Goal: Information Seeking & Learning: Find specific fact

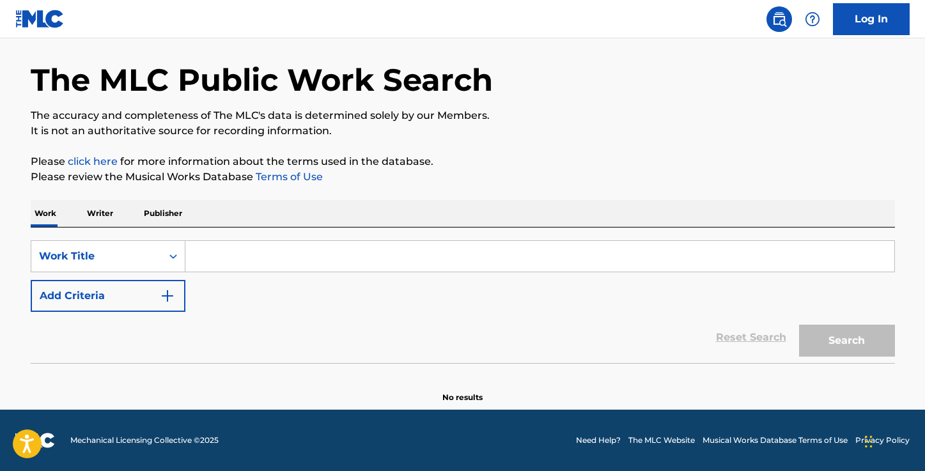
scroll to position [40, 0]
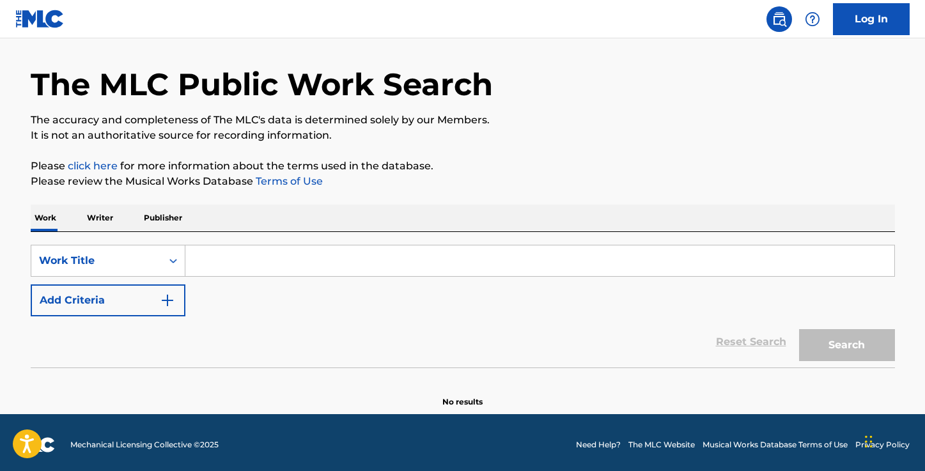
click at [234, 258] on input "Search Form" at bounding box center [539, 260] width 709 height 31
paste input "Rise Together"
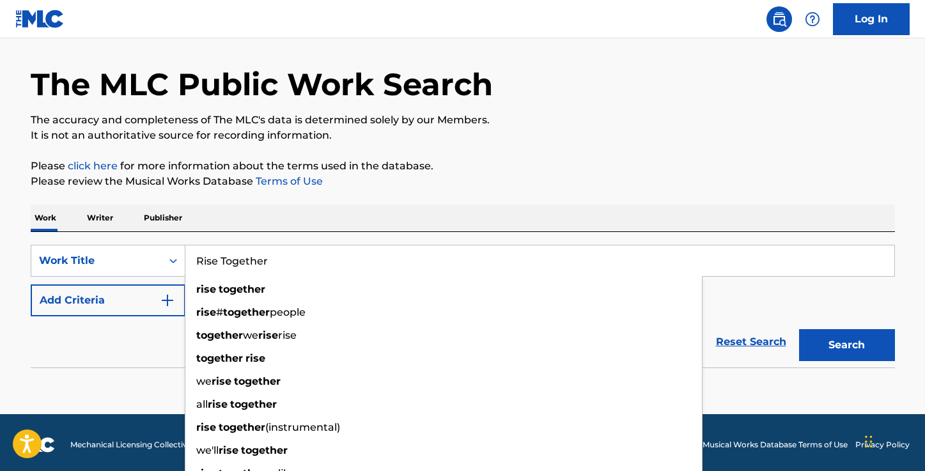
type input "Rise Together"
click at [143, 307] on button "Add Criteria" at bounding box center [108, 300] width 155 height 32
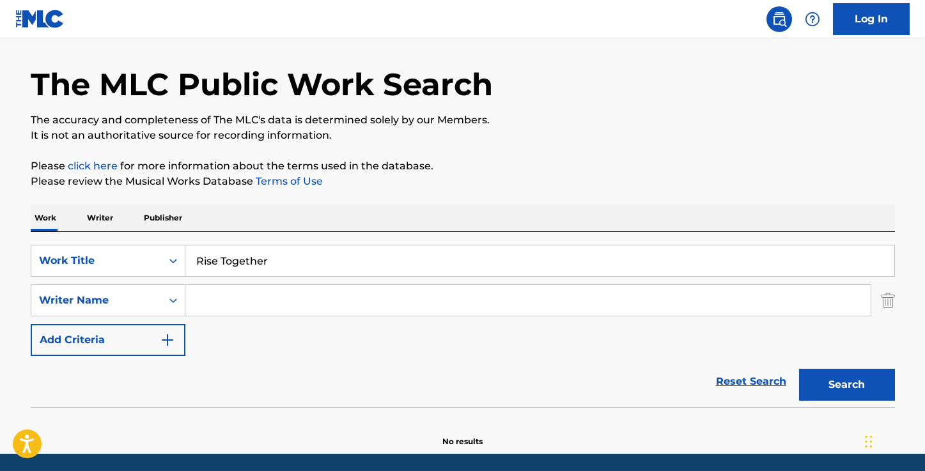
click at [228, 293] on input "Search Form" at bounding box center [527, 300] width 685 height 31
paste input "[PERSON_NAME]"
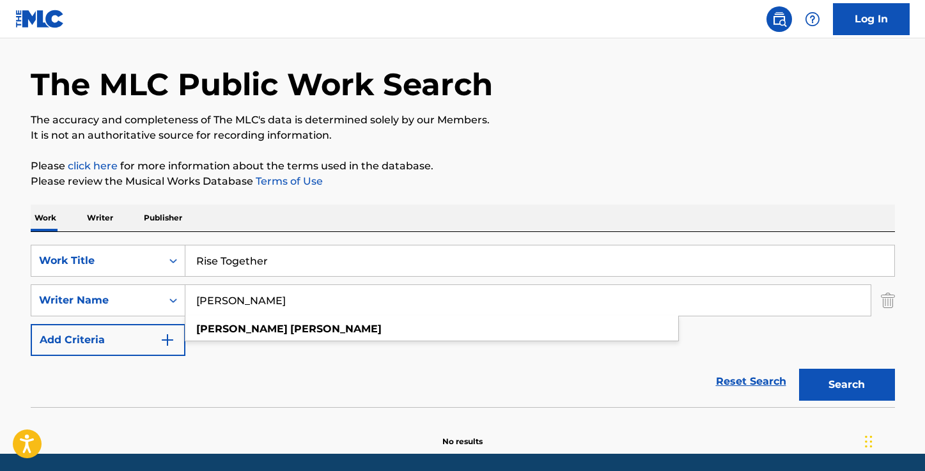
type input "[PERSON_NAME]"
click at [538, 187] on p "Please review the Musical Works Database Terms of Use" at bounding box center [463, 181] width 864 height 15
click at [823, 391] on button "Search" at bounding box center [847, 385] width 96 height 32
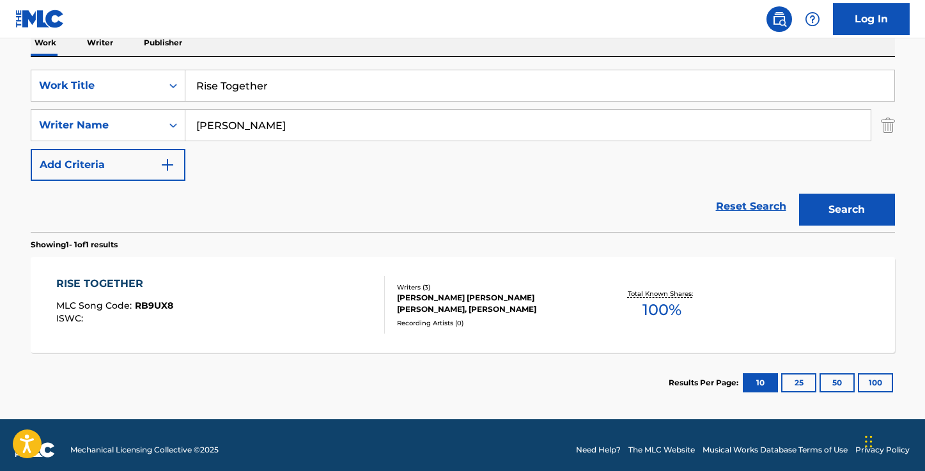
scroll to position [210, 0]
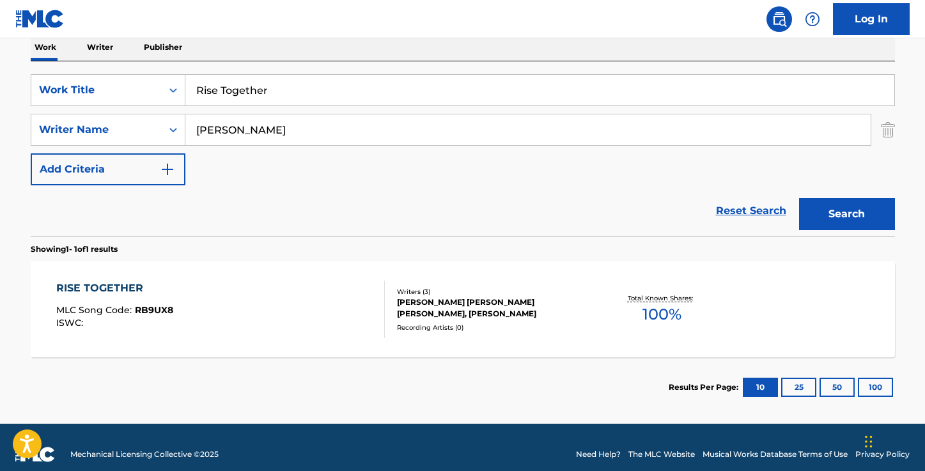
click at [125, 286] on div "RISE TOGETHER" at bounding box center [114, 288] width 117 height 15
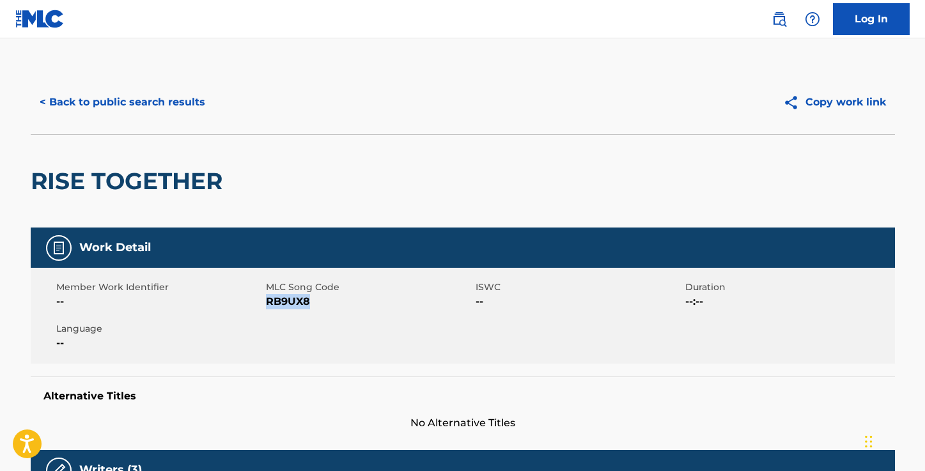
drag, startPoint x: 310, startPoint y: 303, endPoint x: 267, endPoint y: 305, distance: 42.9
click at [267, 305] on span "RB9UX8" at bounding box center [369, 301] width 206 height 15
copy span "RB9UX8"
click at [158, 92] on button "< Back to public search results" at bounding box center [122, 102] width 183 height 32
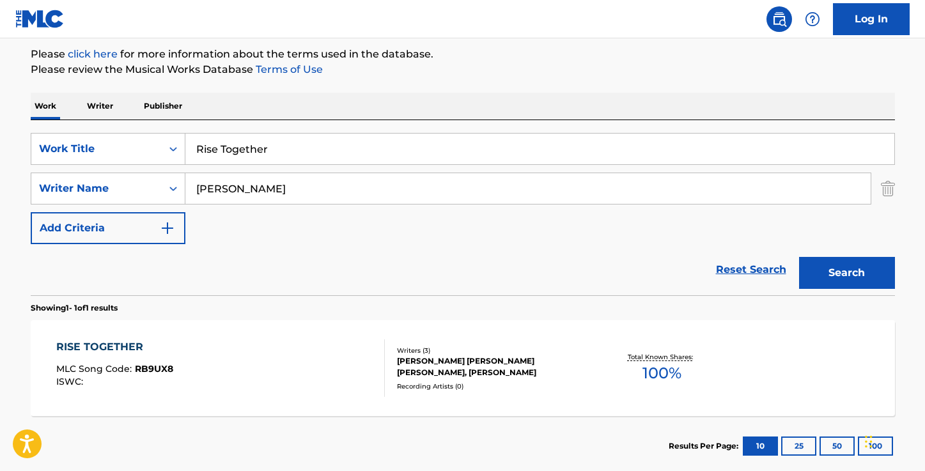
click at [315, 157] on input "Rise Together" at bounding box center [539, 149] width 709 height 31
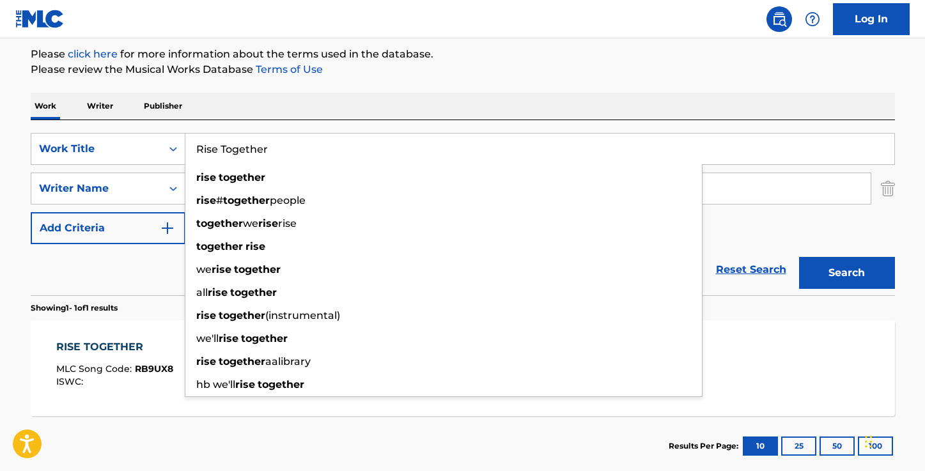
paste input "evolution"
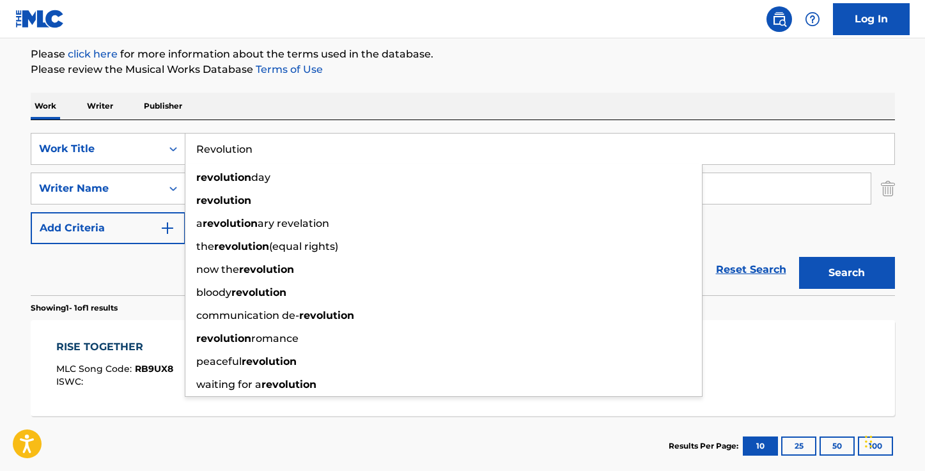
type input "Revolution"
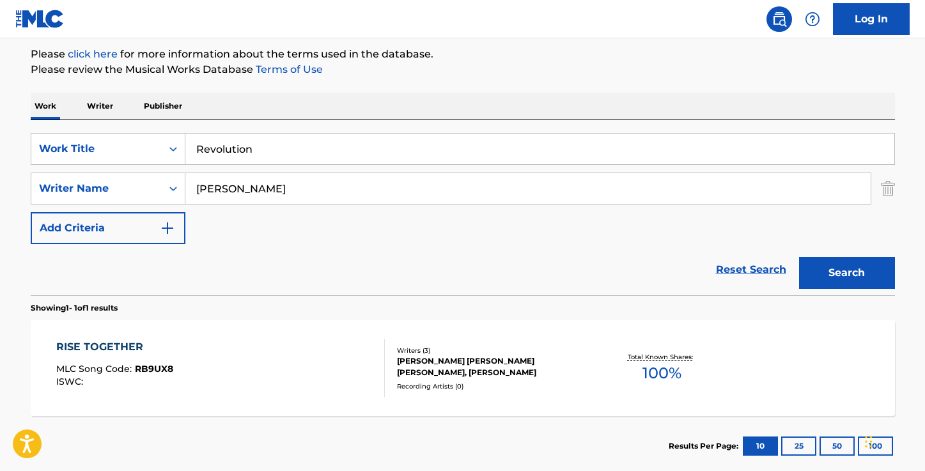
click at [426, 75] on p "Please review the Musical Works Database Terms of Use" at bounding box center [463, 69] width 864 height 15
click at [849, 272] on button "Search" at bounding box center [847, 273] width 96 height 32
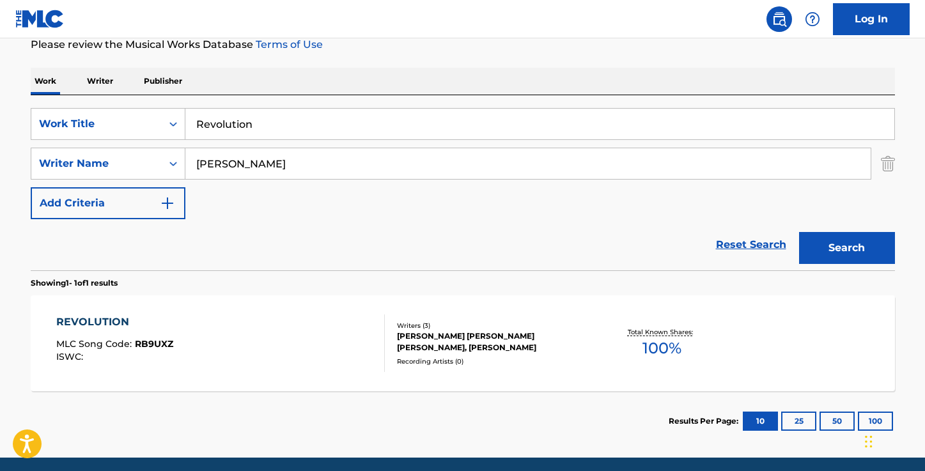
scroll to position [189, 0]
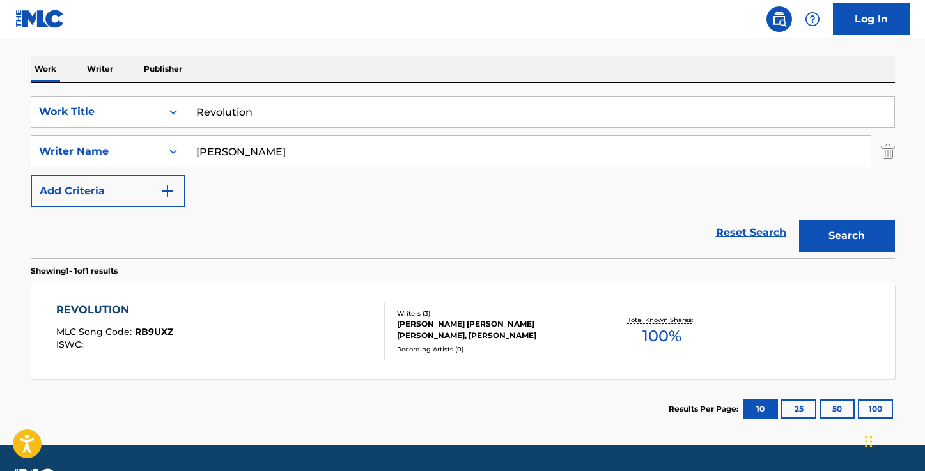
click at [102, 309] on div "REVOLUTION" at bounding box center [114, 309] width 117 height 15
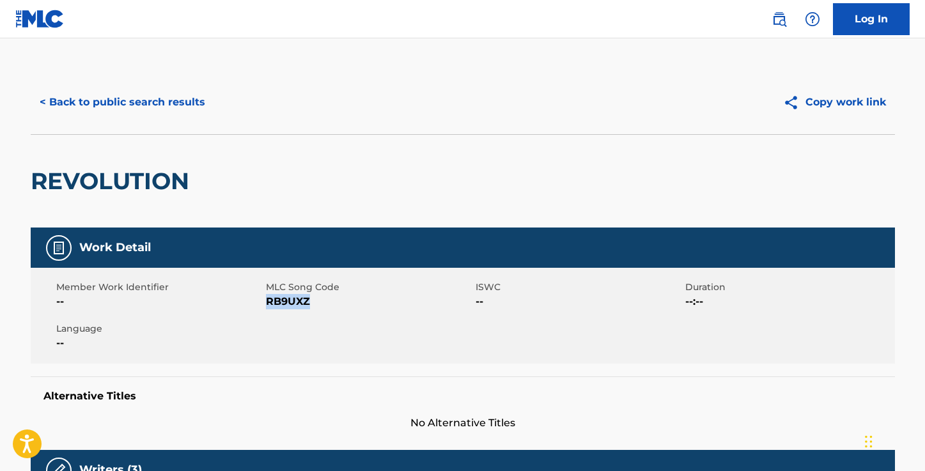
drag, startPoint x: 308, startPoint y: 301, endPoint x: 267, endPoint y: 304, distance: 41.0
click at [267, 304] on span "RB9UXZ" at bounding box center [369, 301] width 206 height 15
copy span "RB9UXZ"
click at [146, 102] on button "< Back to public search results" at bounding box center [122, 102] width 183 height 32
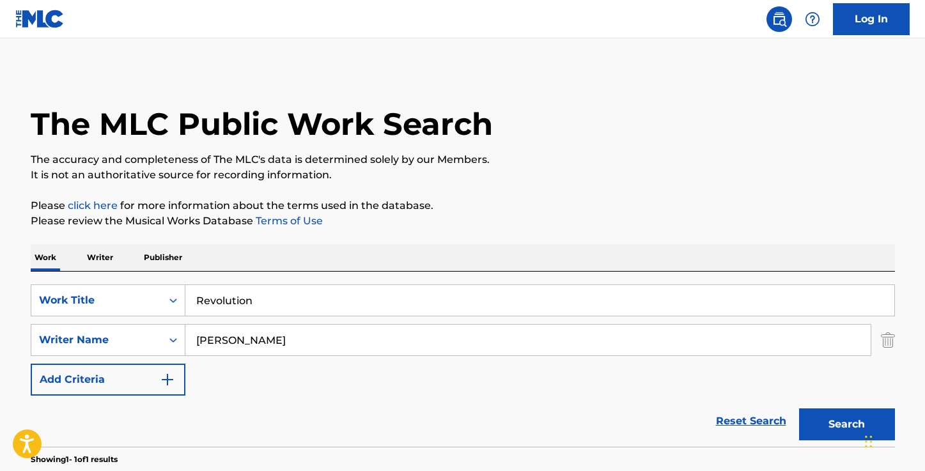
scroll to position [152, 0]
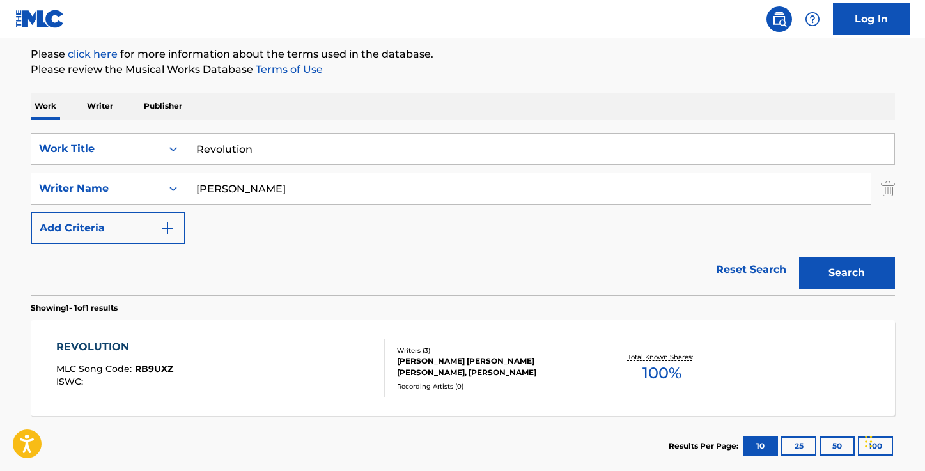
click at [299, 147] on input "Revolution" at bounding box center [539, 149] width 709 height 31
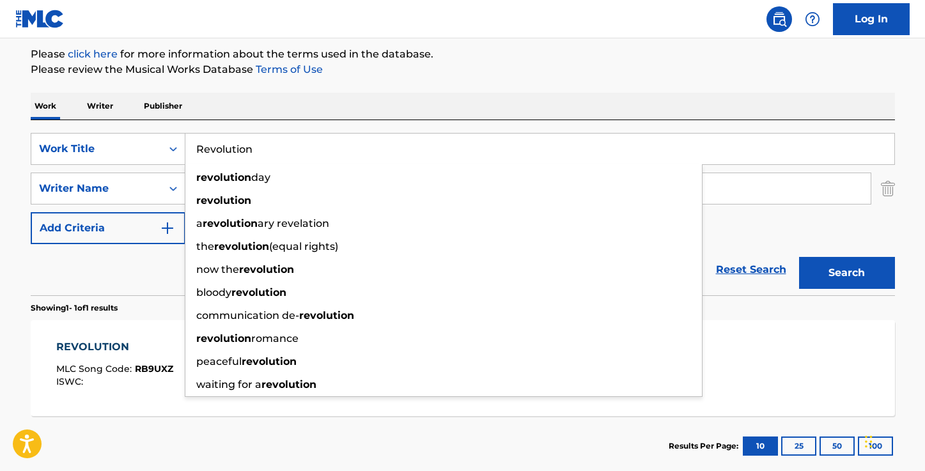
paste input "st in Me"
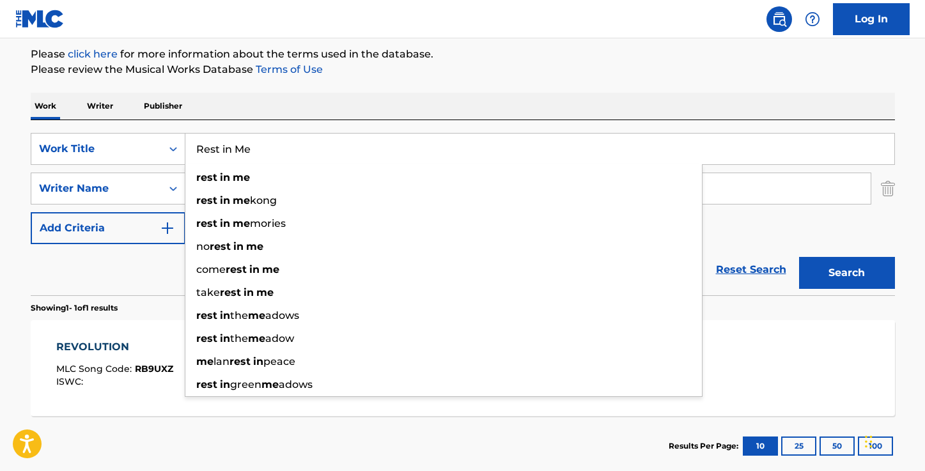
type input "Rest in Me"
click at [471, 68] on p "Please review the Musical Works Database Terms of Use" at bounding box center [463, 69] width 864 height 15
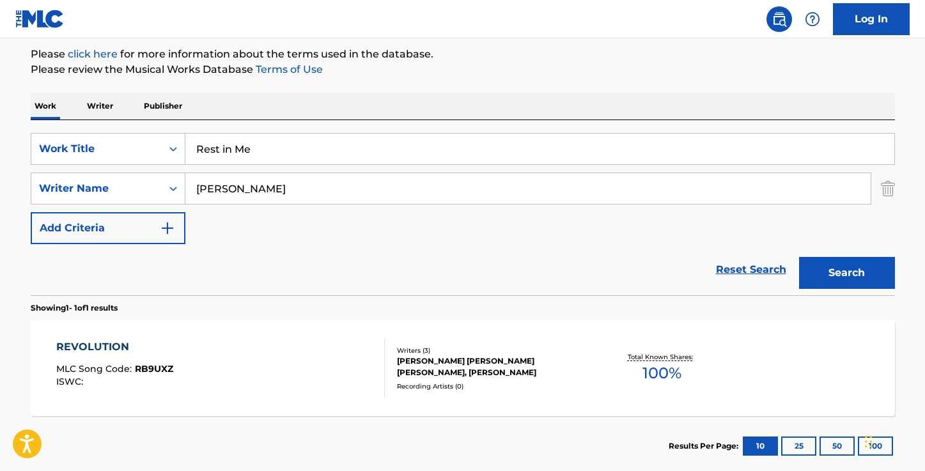
click at [848, 267] on button "Search" at bounding box center [847, 273] width 96 height 32
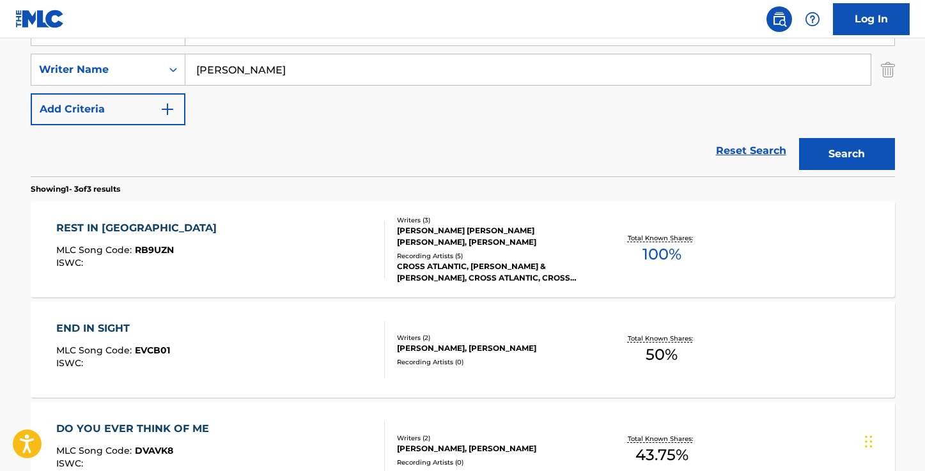
scroll to position [274, 0]
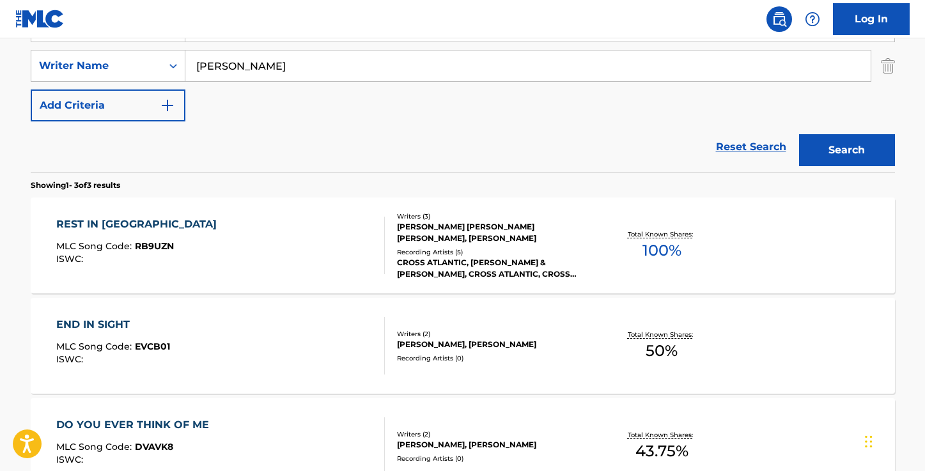
click at [95, 222] on div "REST IN [GEOGRAPHIC_DATA]" at bounding box center [139, 224] width 167 height 15
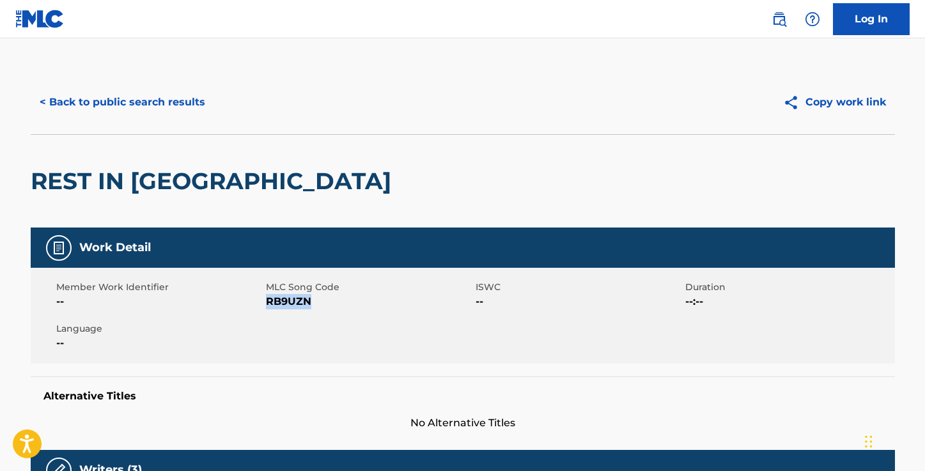
drag, startPoint x: 311, startPoint y: 301, endPoint x: 267, endPoint y: 303, distance: 44.8
click at [267, 303] on span "RB9UZN" at bounding box center [369, 301] width 206 height 15
copy span "RB9UZN"
click at [194, 93] on button "< Back to public search results" at bounding box center [122, 102] width 183 height 32
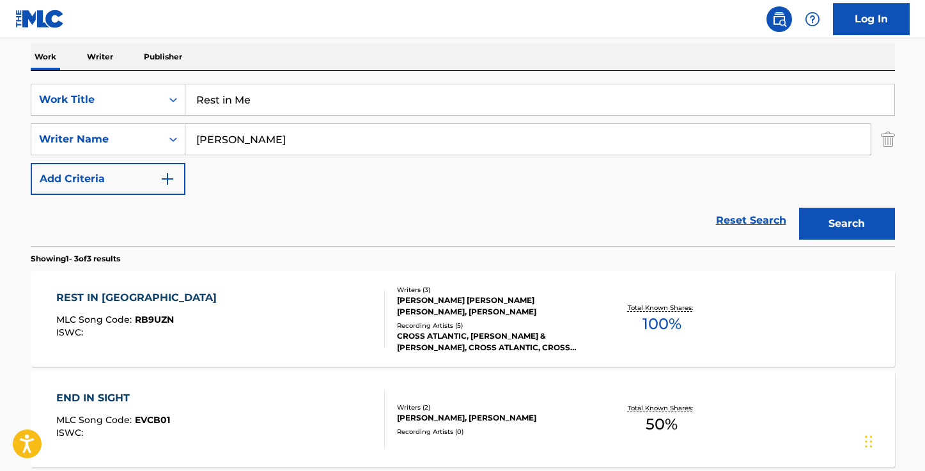
scroll to position [184, 0]
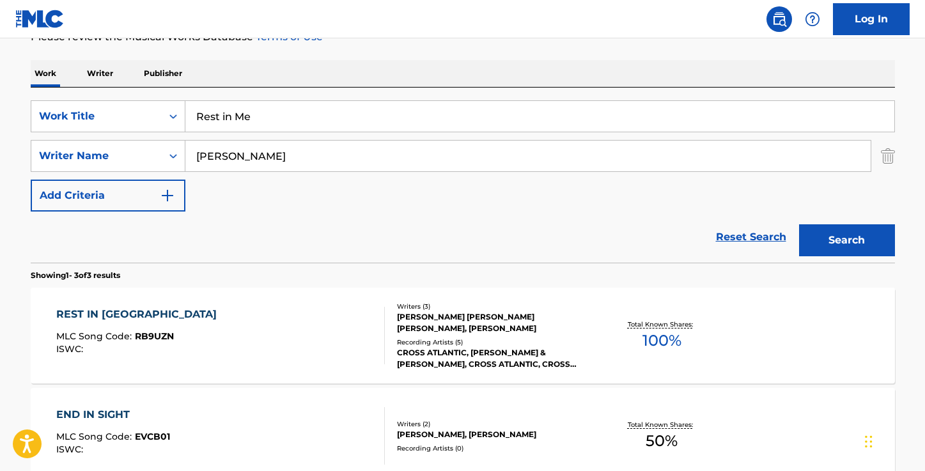
click at [279, 119] on input "Rest in Me" at bounding box center [539, 116] width 709 height 31
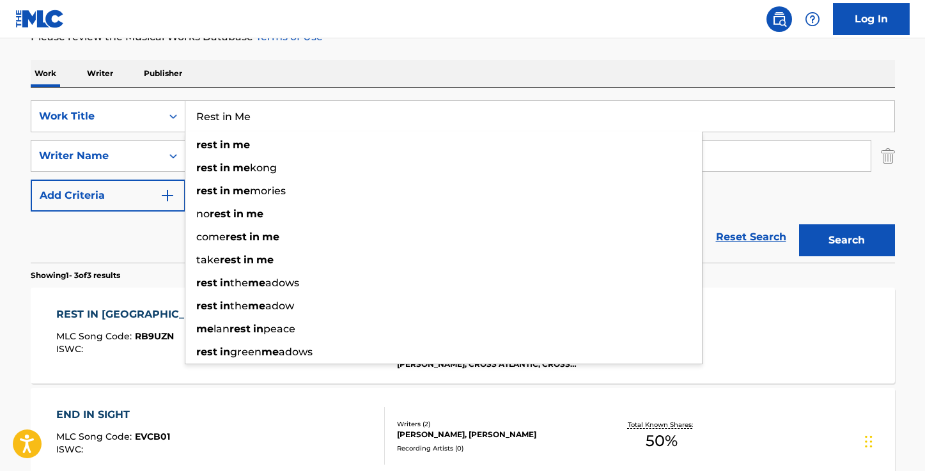
paste input "Lonely Days"
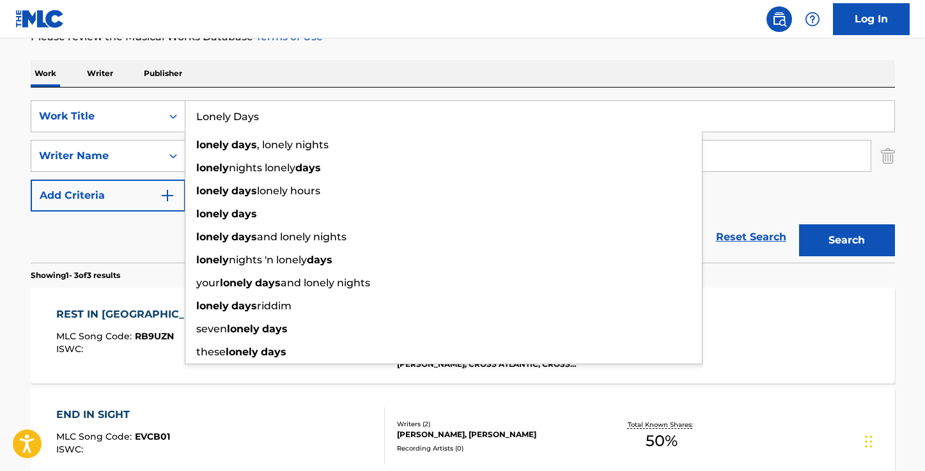
type input "Lonely Days"
click at [380, 61] on div "Work Writer Publisher" at bounding box center [463, 73] width 864 height 27
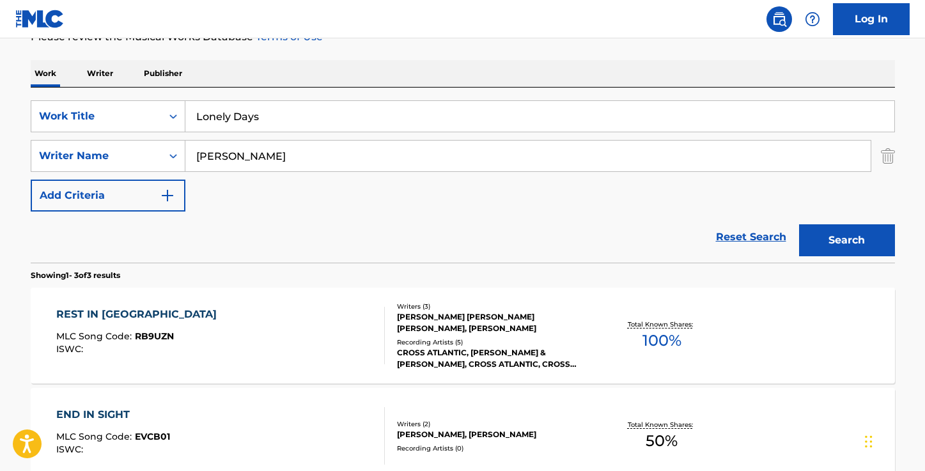
click at [836, 239] on button "Search" at bounding box center [847, 240] width 96 height 32
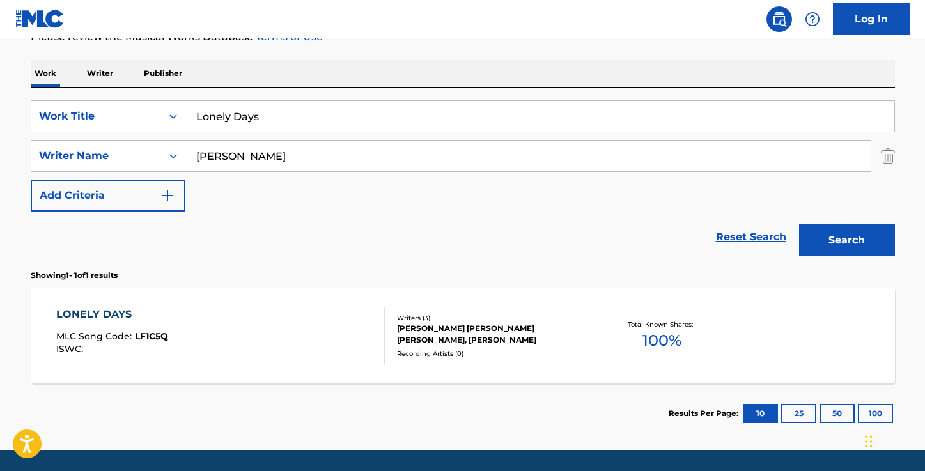
click at [116, 313] on div "LONELY DAYS" at bounding box center [112, 314] width 112 height 15
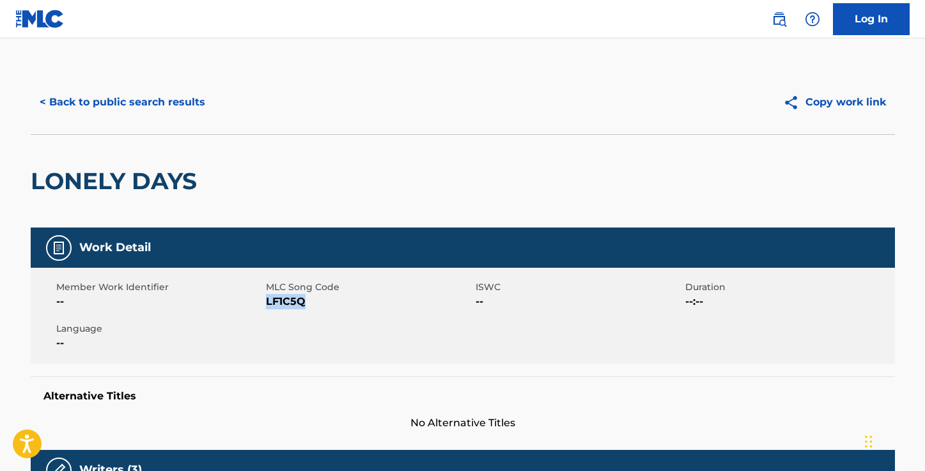
drag, startPoint x: 303, startPoint y: 300, endPoint x: 267, endPoint y: 303, distance: 36.5
click at [267, 303] on span "LF1C5Q" at bounding box center [369, 301] width 206 height 15
copy span "LF1C5Q"
click at [166, 103] on button "< Back to public search results" at bounding box center [122, 102] width 183 height 32
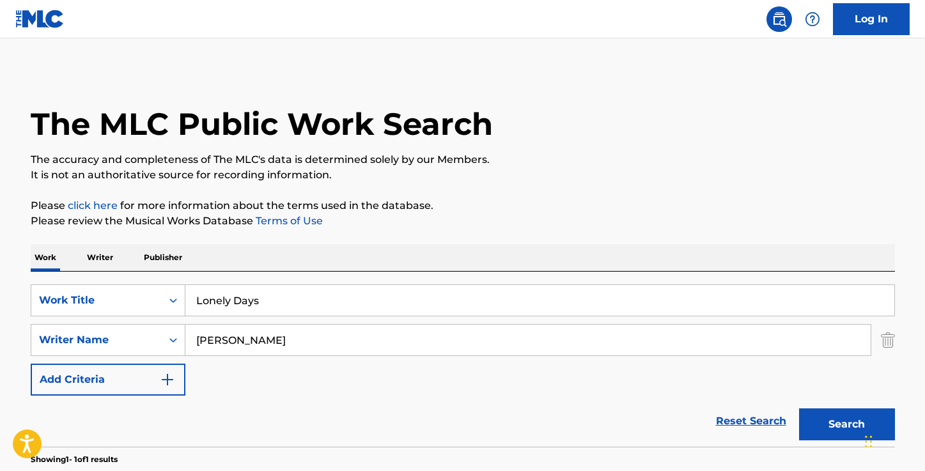
scroll to position [152, 0]
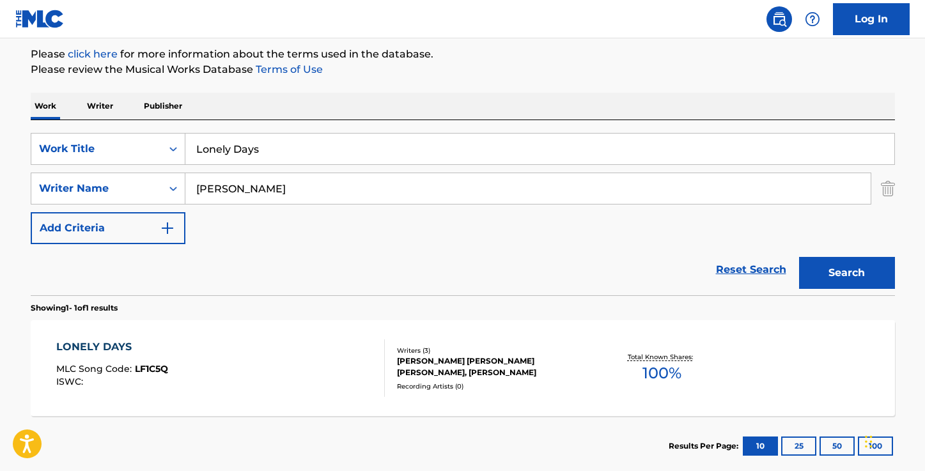
click at [265, 155] on input "Lonely Days" at bounding box center [539, 149] width 709 height 31
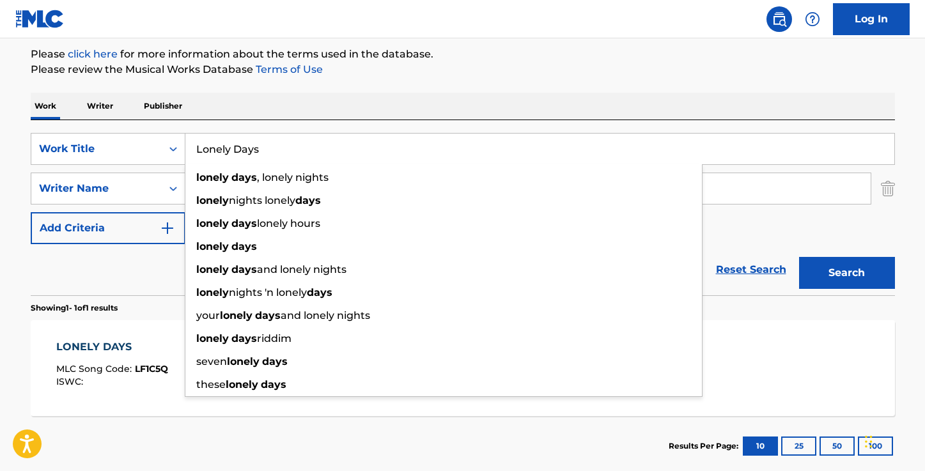
paste input "ifted"
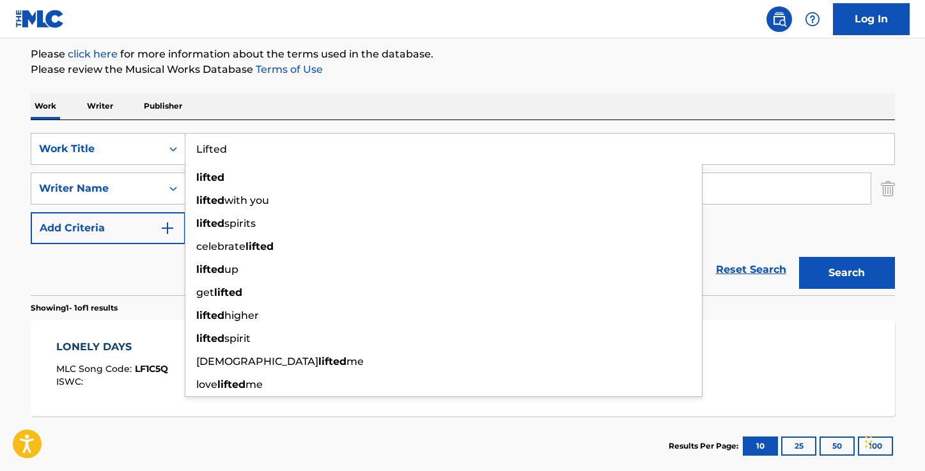
type input "Lifted"
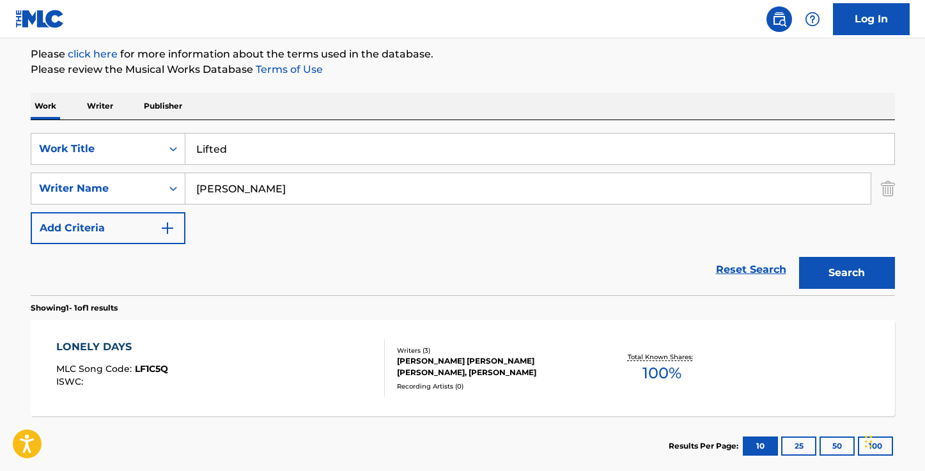
click at [444, 83] on div "The MLC Public Work Search The accuracy and completeness of The MLC's data is d…" at bounding box center [462, 197] width 895 height 557
click at [847, 266] on button "Search" at bounding box center [847, 273] width 96 height 32
click at [81, 343] on div "LIFTED" at bounding box center [111, 346] width 111 height 15
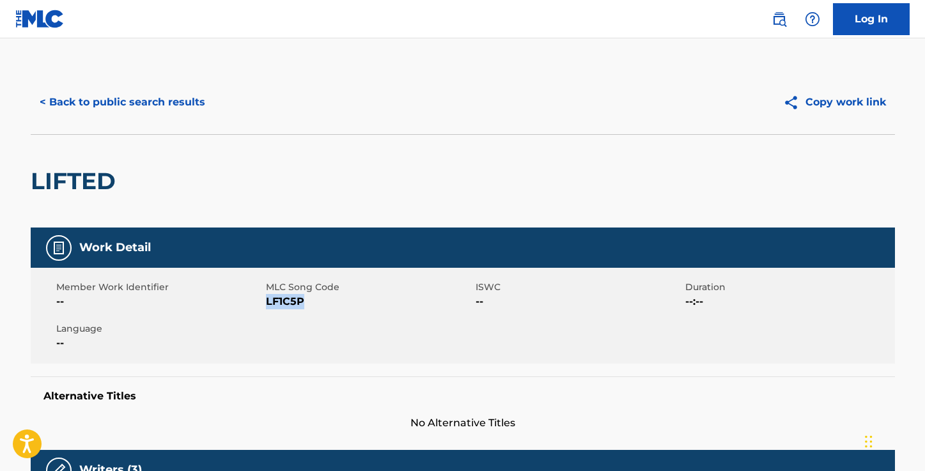
drag, startPoint x: 302, startPoint y: 302, endPoint x: 265, endPoint y: 302, distance: 36.4
click at [266, 302] on span "LF1C5P" at bounding box center [369, 301] width 206 height 15
copy span "LF1C5P"
click at [181, 98] on button "< Back to public search results" at bounding box center [122, 102] width 183 height 32
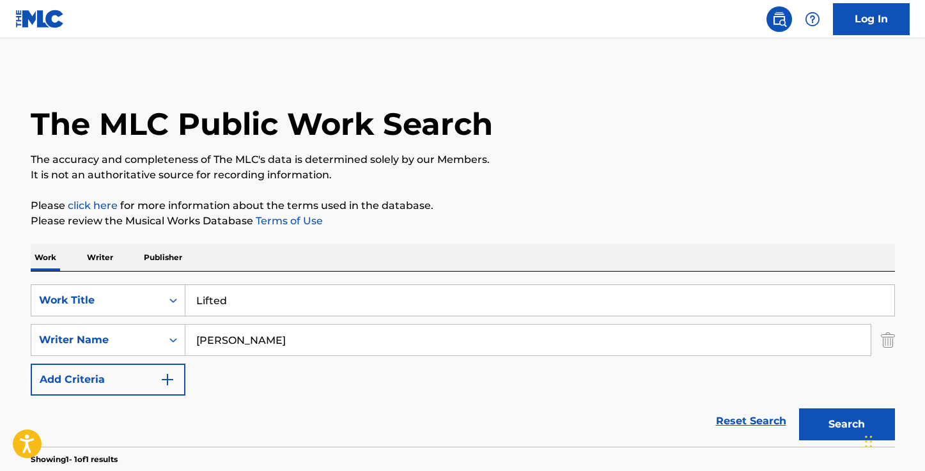
scroll to position [152, 0]
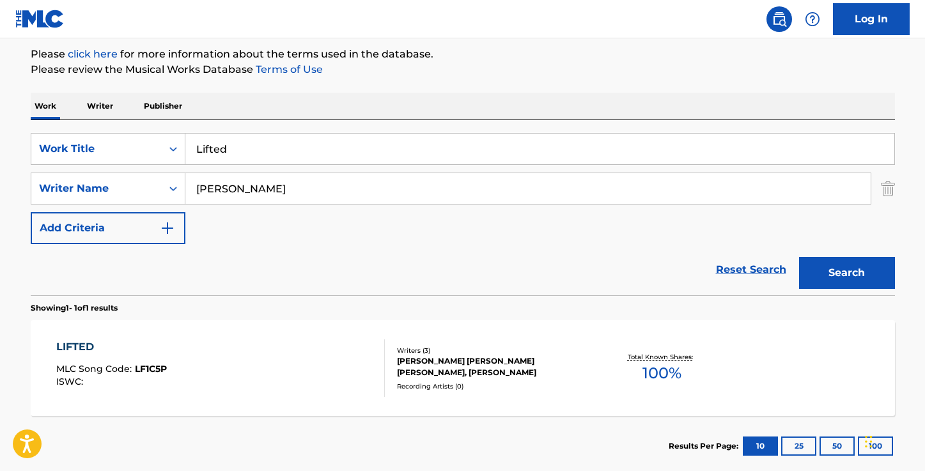
click at [276, 144] on input "Lifted" at bounding box center [539, 149] width 709 height 31
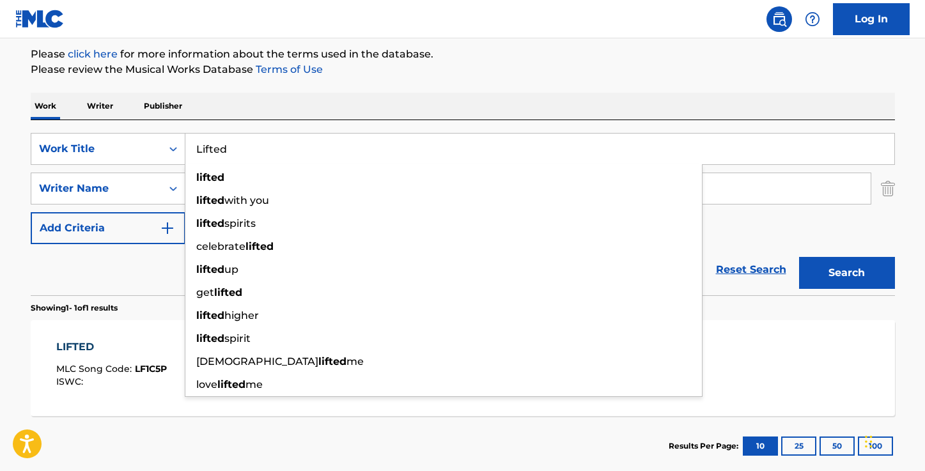
paste input "ast One Standing"
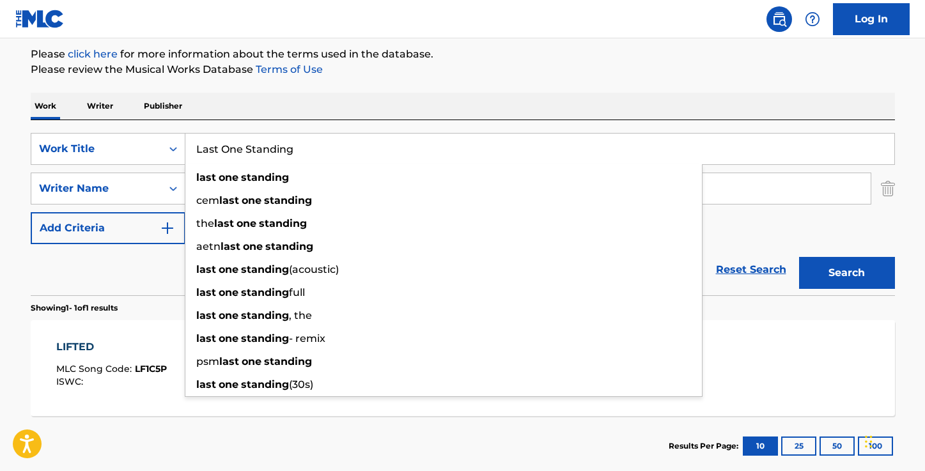
type input "Last One Standing"
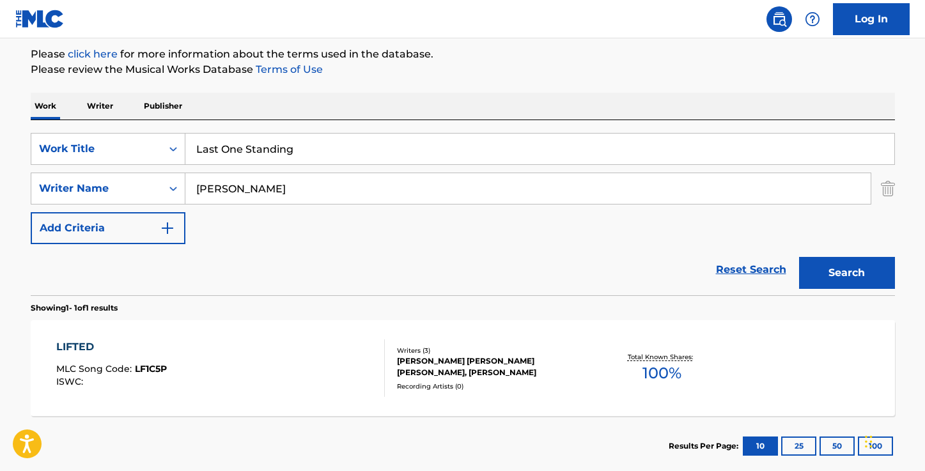
click at [452, 80] on div "The MLC Public Work Search The accuracy and completeness of The MLC's data is d…" at bounding box center [462, 197] width 895 height 557
click at [843, 272] on button "Search" at bounding box center [847, 273] width 96 height 32
click at [139, 345] on div "LAST ONE STANDING" at bounding box center [116, 346] width 120 height 15
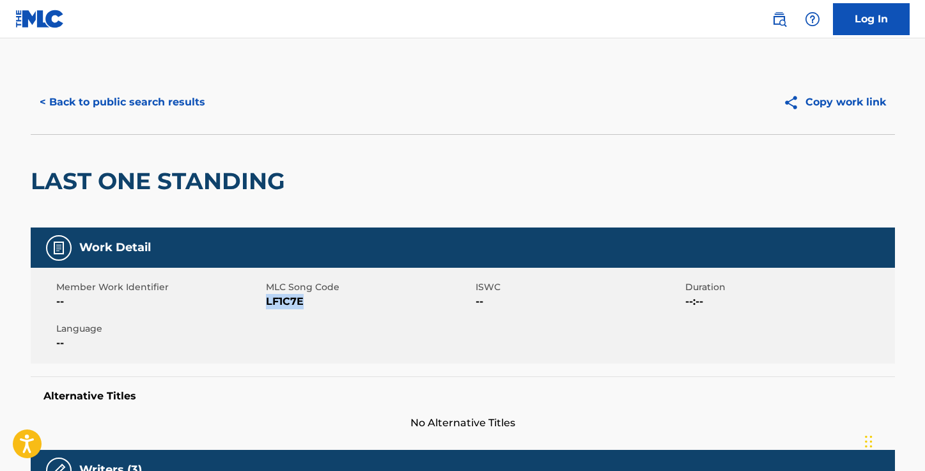
drag, startPoint x: 302, startPoint y: 300, endPoint x: 267, endPoint y: 302, distance: 35.8
click at [267, 302] on span "LF1C7E" at bounding box center [369, 301] width 206 height 15
copy span "LF1C7E"
click at [177, 99] on button "< Back to public search results" at bounding box center [122, 102] width 183 height 32
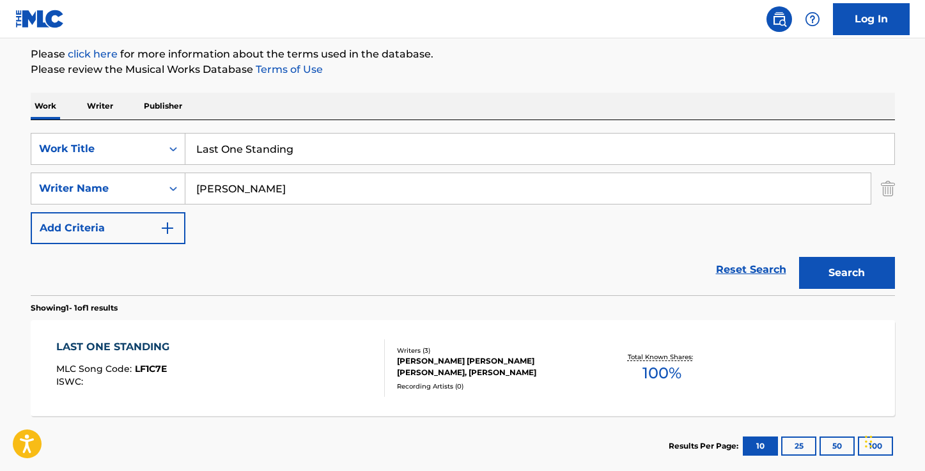
click at [334, 151] on input "Last One Standing" at bounding box center [539, 149] width 709 height 31
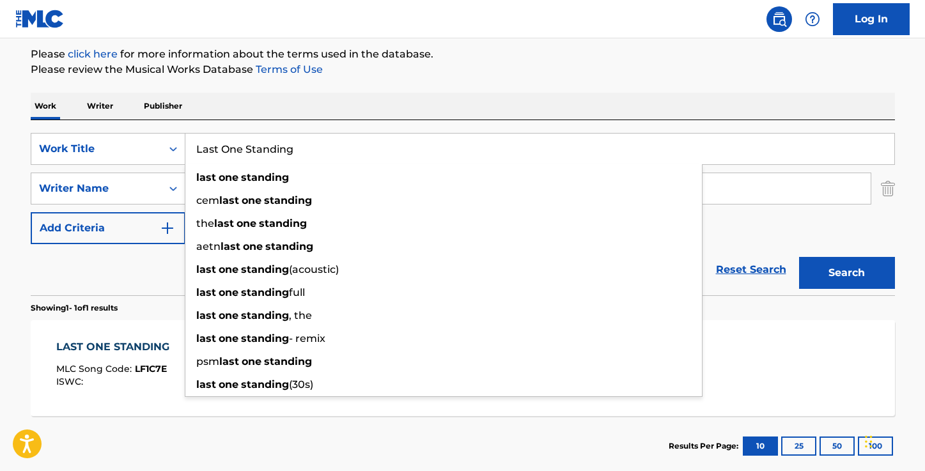
paste input "Hold On"
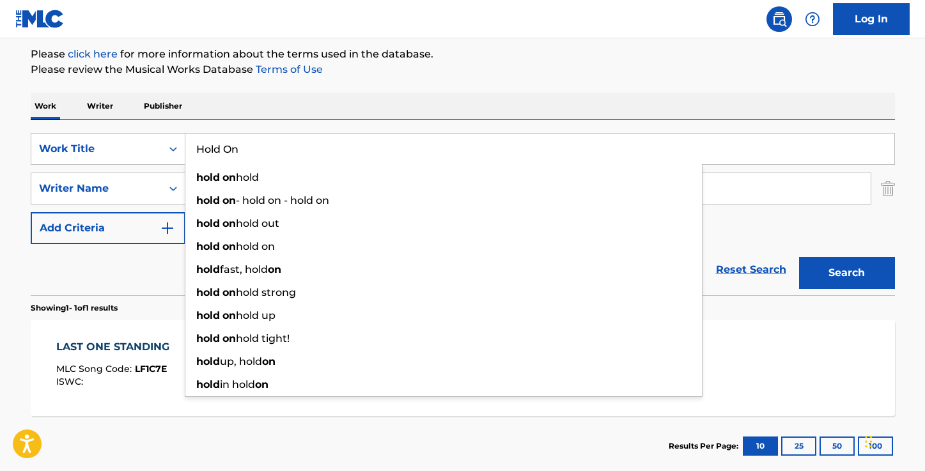
type input "Hold On"
click at [463, 68] on p "Please review the Musical Works Database Terms of Use" at bounding box center [463, 69] width 864 height 15
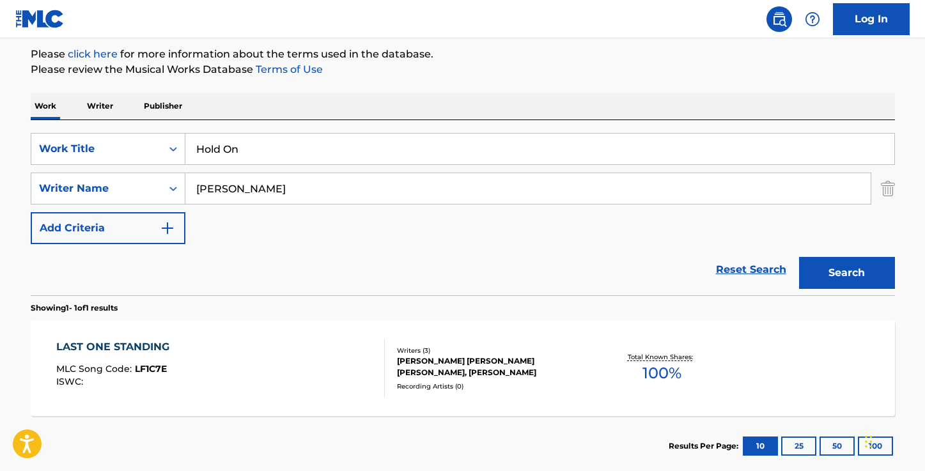
click at [846, 268] on button "Search" at bounding box center [847, 273] width 96 height 32
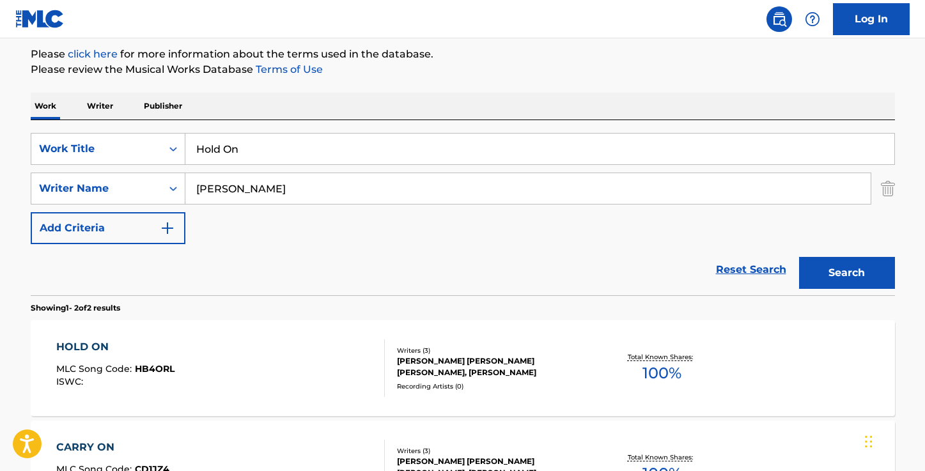
click at [95, 348] on div "HOLD ON" at bounding box center [115, 346] width 118 height 15
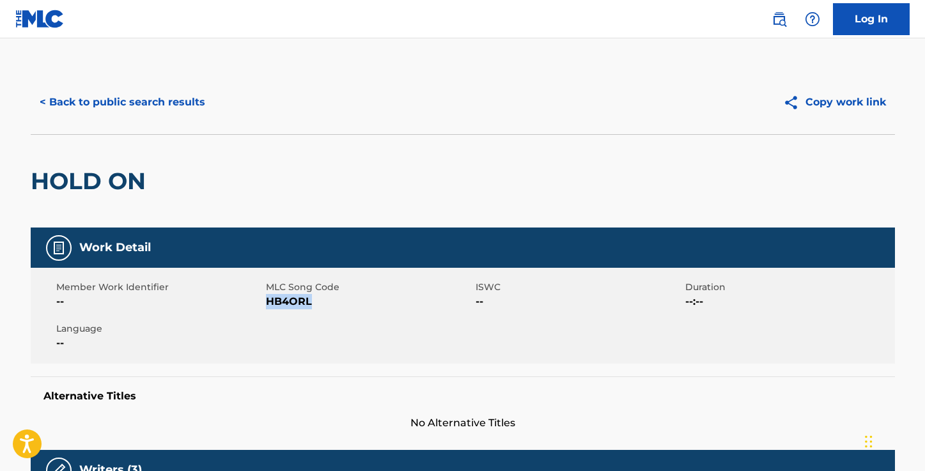
drag, startPoint x: 309, startPoint y: 302, endPoint x: 266, endPoint y: 305, distance: 43.6
click at [266, 305] on span "HB4ORL" at bounding box center [369, 301] width 206 height 15
copy span "HB4ORL"
click at [169, 104] on button "< Back to public search results" at bounding box center [122, 102] width 183 height 32
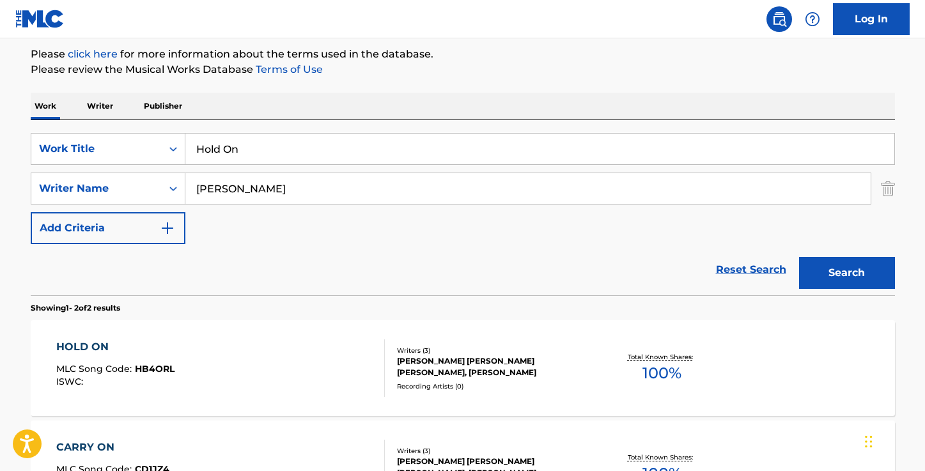
click at [293, 146] on input "Hold On" at bounding box center [539, 149] width 709 height 31
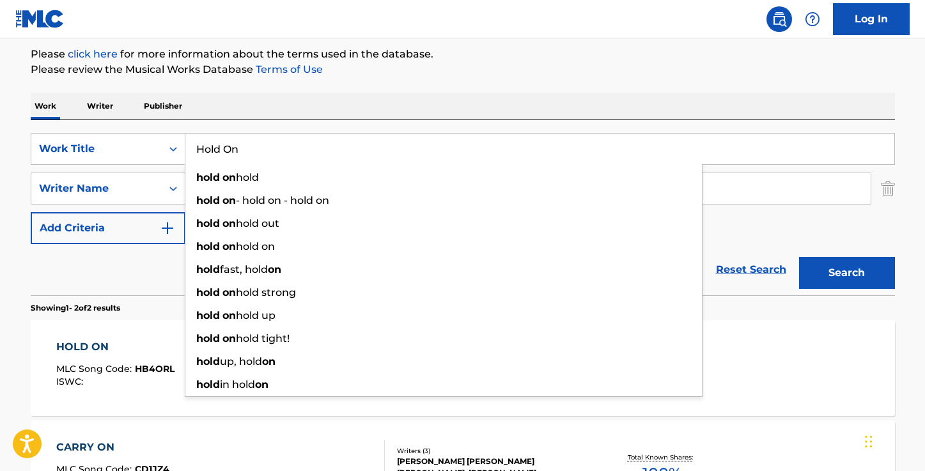
paste input "Dead or Alive"
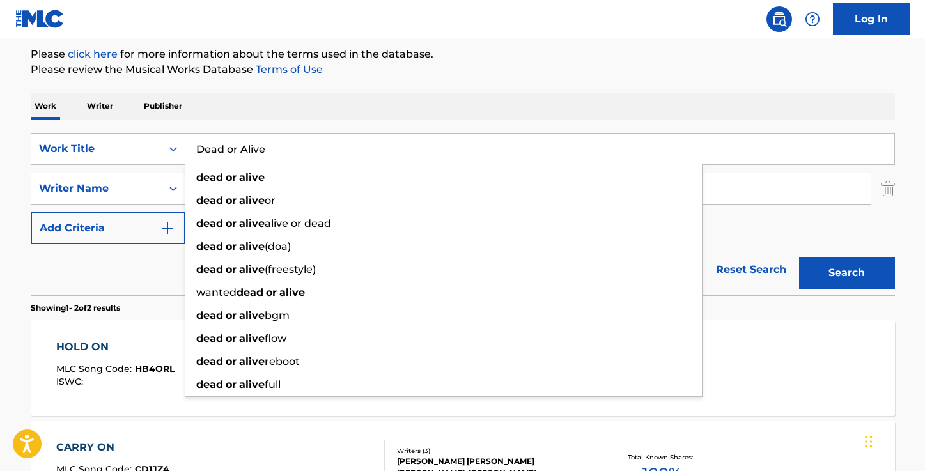
type input "Dead or Alive"
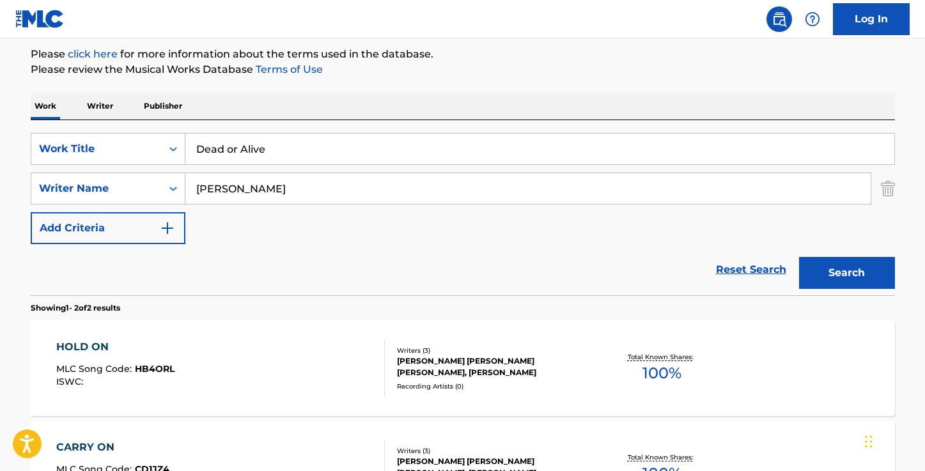
click at [424, 84] on div "The MLC Public Work Search The accuracy and completeness of The MLC's data is d…" at bounding box center [462, 248] width 895 height 658
click at [843, 278] on button "Search" at bounding box center [847, 273] width 96 height 32
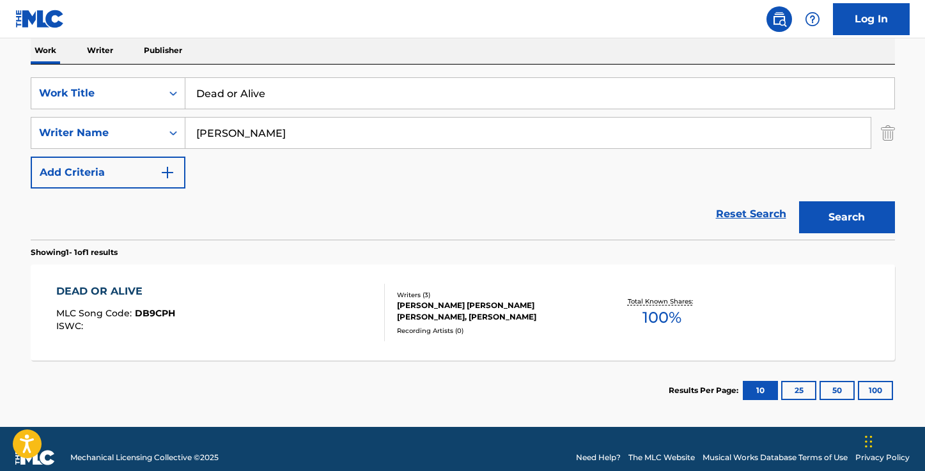
scroll to position [224, 0]
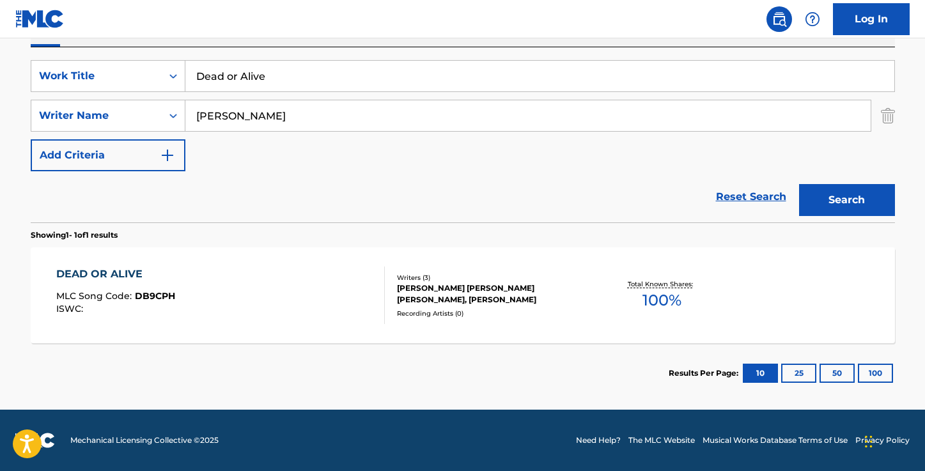
click at [118, 276] on div "DEAD OR ALIVE" at bounding box center [115, 274] width 119 height 15
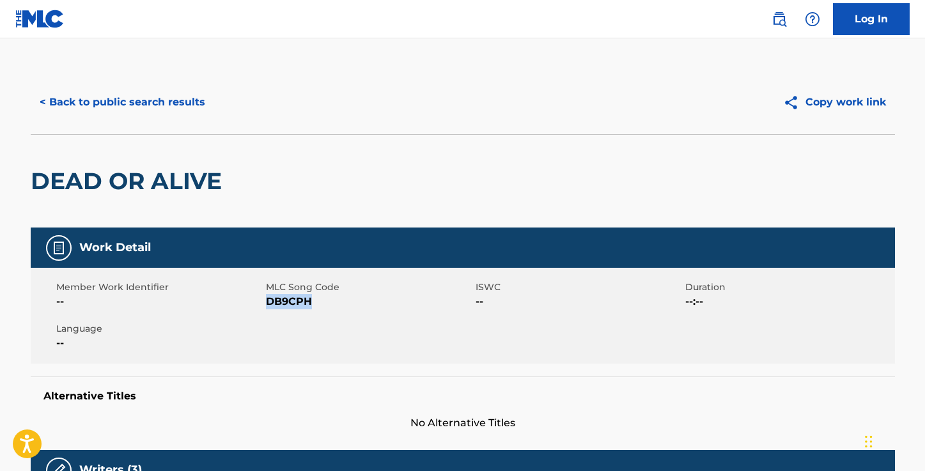
drag, startPoint x: 311, startPoint y: 302, endPoint x: 267, endPoint y: 306, distance: 44.3
click at [267, 306] on span "DB9CPH" at bounding box center [369, 301] width 206 height 15
copy span "DB9CPH"
click at [177, 109] on button "< Back to public search results" at bounding box center [122, 102] width 183 height 32
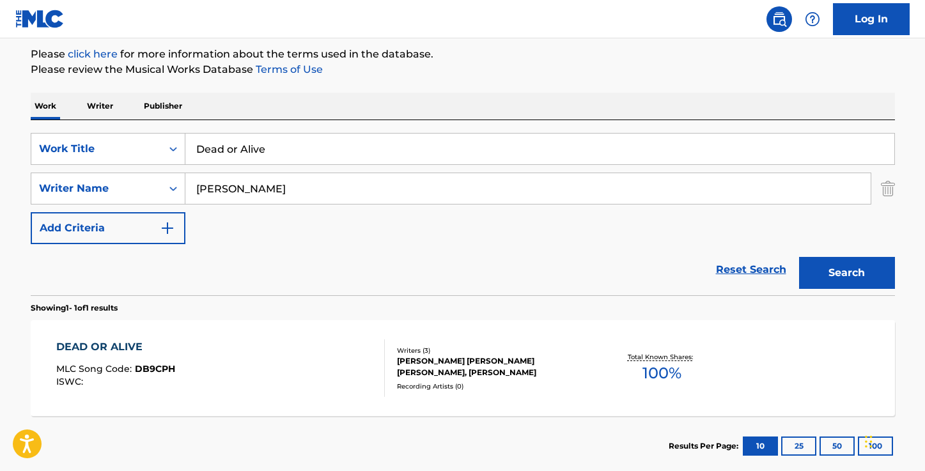
click at [355, 155] on input "Dead or Alive" at bounding box center [539, 149] width 709 height 31
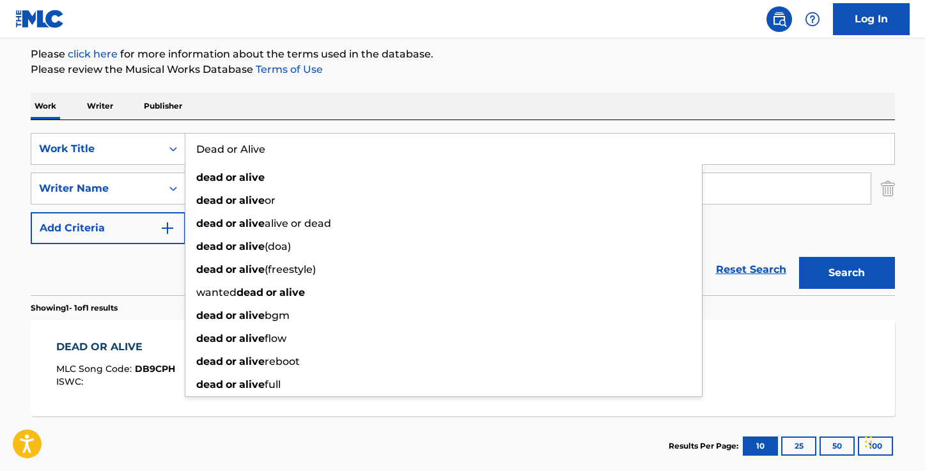
paste input "Carry On"
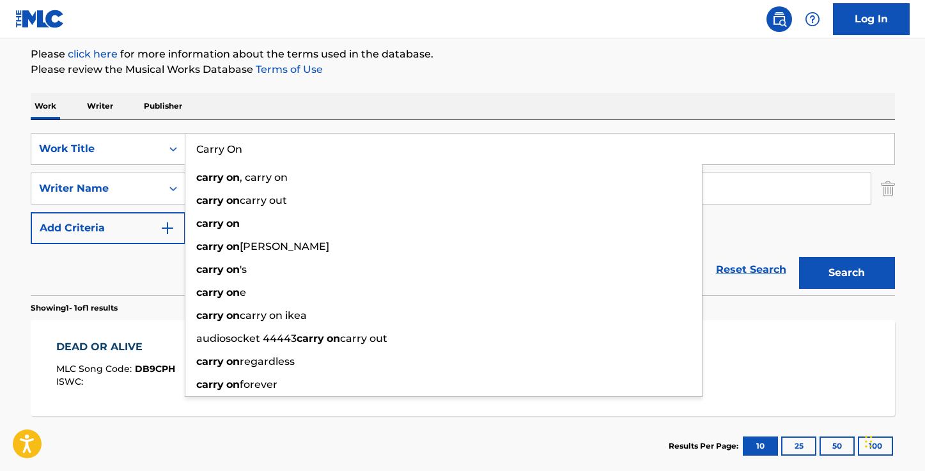
type input "Carry On"
click at [499, 68] on p "Please review the Musical Works Database Terms of Use" at bounding box center [463, 69] width 864 height 15
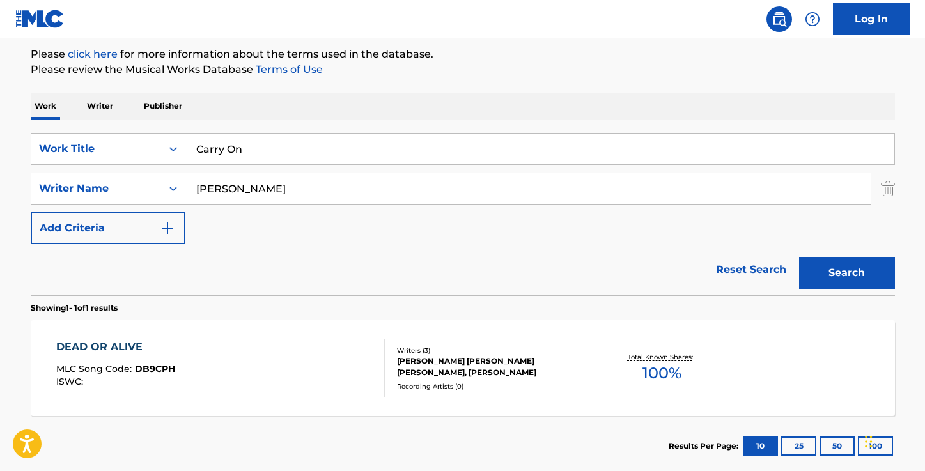
click at [849, 281] on button "Search" at bounding box center [847, 273] width 96 height 32
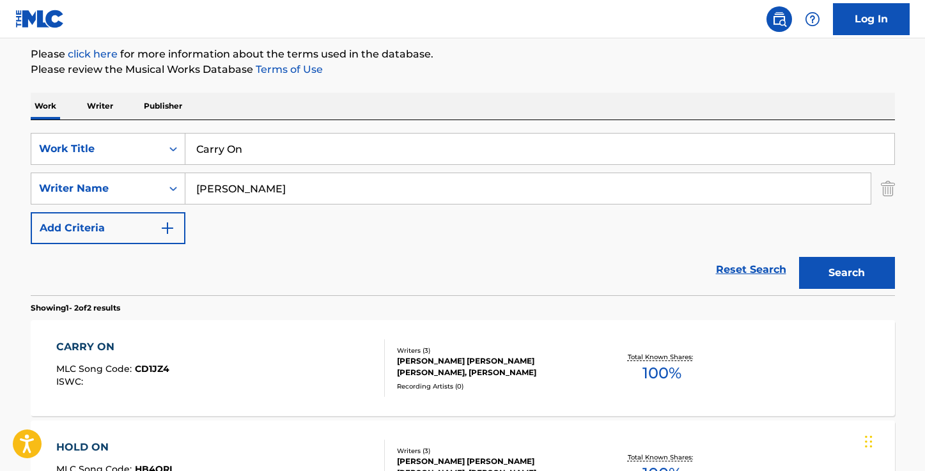
click at [79, 345] on div "CARRY ON" at bounding box center [112, 346] width 113 height 15
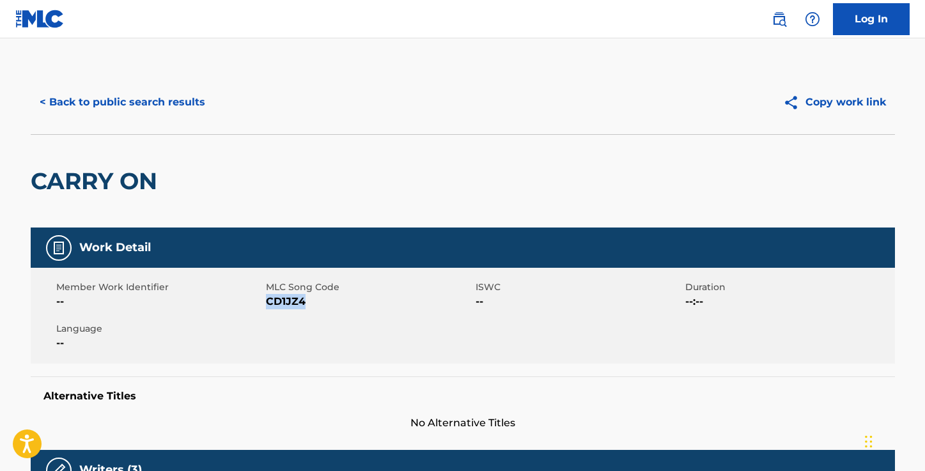
drag, startPoint x: 304, startPoint y: 304, endPoint x: 268, endPoint y: 306, distance: 35.2
click at [268, 306] on span "CD1JZ4" at bounding box center [369, 301] width 206 height 15
copy span "CD1JZ4"
